Goal: Task Accomplishment & Management: Manage account settings

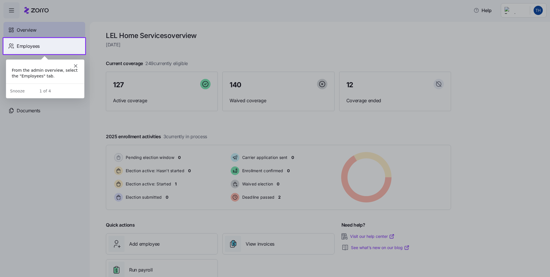
click at [28, 45] on span "Employees" at bounding box center [28, 46] width 23 height 7
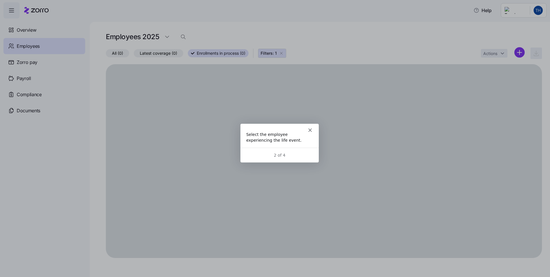
click at [309, 128] on icon "Close" at bounding box center [309, 129] width 3 height 3
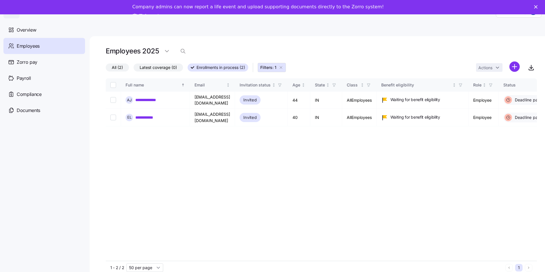
click at [282, 69] on icon "button" at bounding box center [281, 67] width 5 height 5
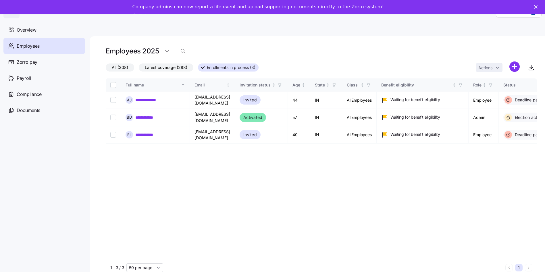
click at [201, 66] on icon at bounding box center [202, 67] width 3 height 3
click at [198, 69] on input "Enrollments in process (3)" at bounding box center [198, 69] width 0 height 0
click at [167, 69] on span "Latest coverage (288)" at bounding box center [166, 67] width 43 height 7
click at [139, 69] on input "Latest coverage (288)" at bounding box center [139, 69] width 0 height 0
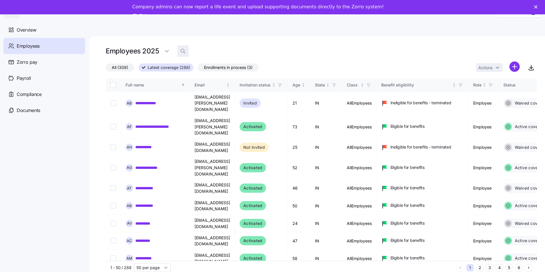
click at [180, 51] on icon "button" at bounding box center [183, 51] width 6 height 6
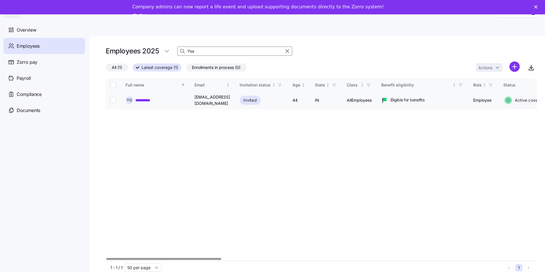
type input "Ysa"
click at [146, 100] on link "**********" at bounding box center [147, 100] width 24 height 6
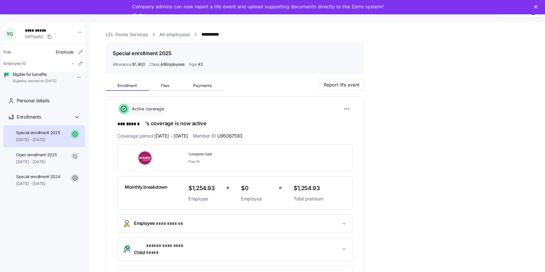
scroll to position [19, 0]
click at [189, 84] on button "Payments" at bounding box center [202, 85] width 43 height 9
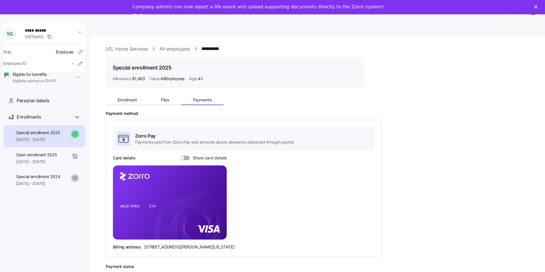
click at [539, 5] on div "Company admins can now report a life event and upload supporting documents dire…" at bounding box center [272, 11] width 545 height 19
click at [540, 9] on div "Company admins can now report a life event and upload supporting documents dire…" at bounding box center [272, 11] width 545 height 19
click at [538, 6] on icon "Close" at bounding box center [535, 6] width 3 height 3
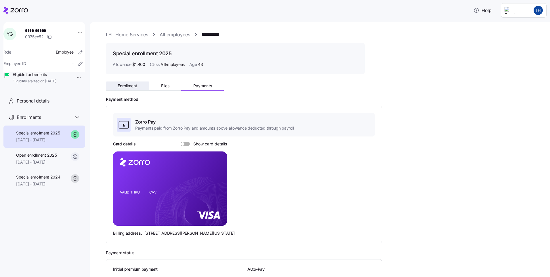
click at [130, 85] on span "Enrollment" at bounding box center [128, 86] width 20 height 4
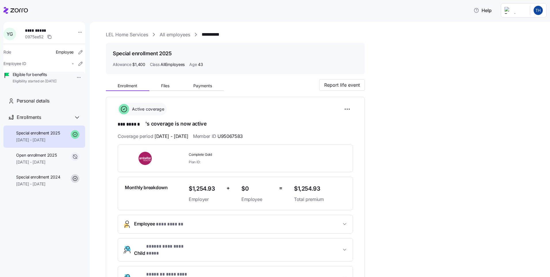
click at [6, 12] on icon at bounding box center [15, 10] width 24 height 7
